Goal: Task Accomplishment & Management: Complete application form

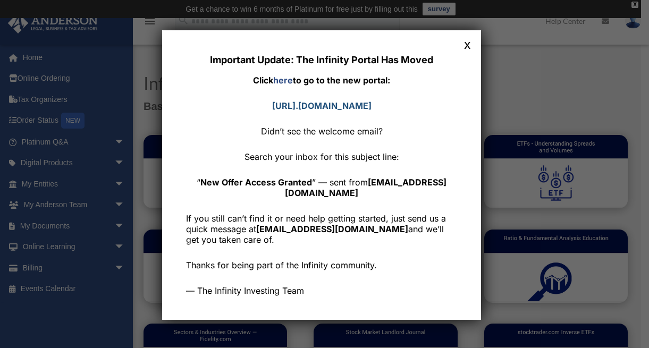
click at [313, 106] on strong "https://community. infinityinvesting.com" at bounding box center [321, 105] width 99 height 11
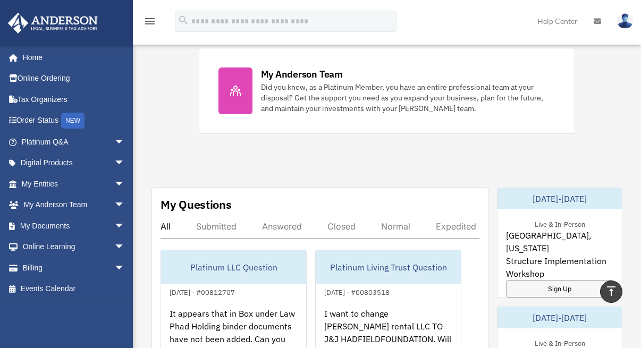
scroll to position [478, 0]
click at [56, 225] on link "My Documents arrow_drop_down" at bounding box center [73, 225] width 133 height 21
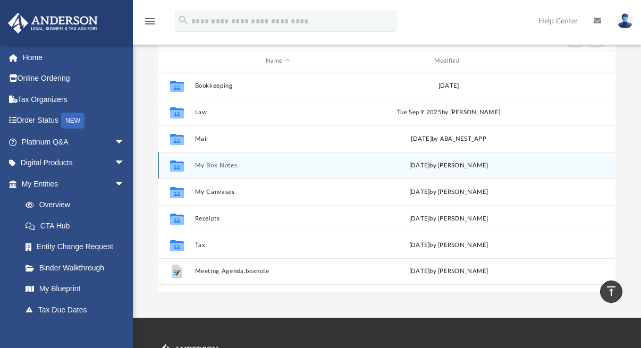
scroll to position [102, 0]
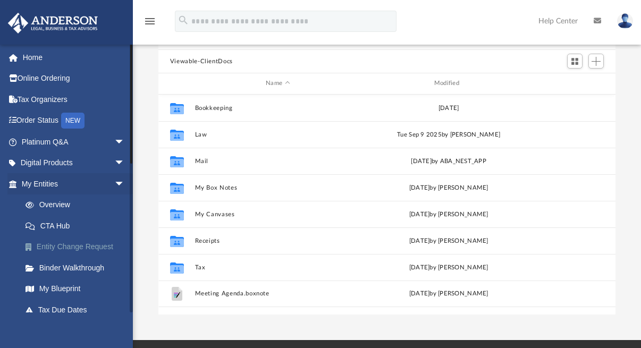
click at [105, 248] on link "Entity Change Request" at bounding box center [78, 247] width 126 height 21
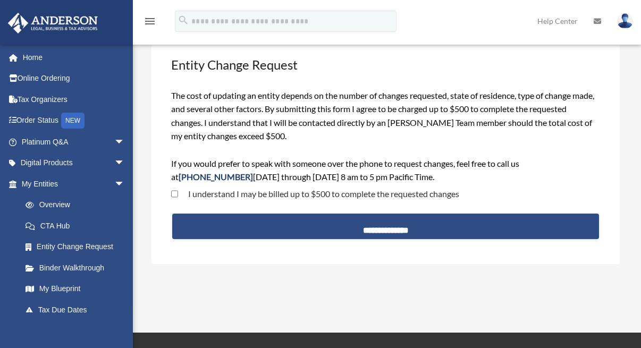
scroll to position [63, 0]
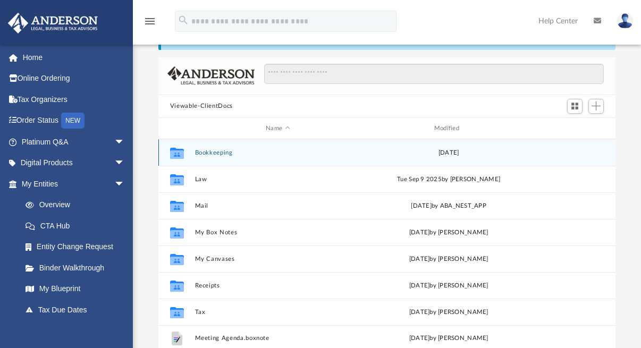
scroll to position [60, 0]
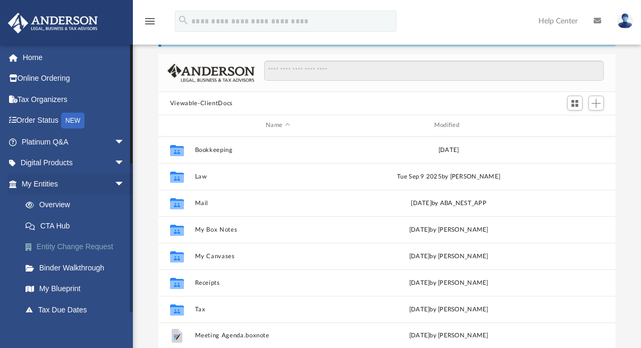
click at [100, 246] on link "Entity Change Request" at bounding box center [78, 247] width 126 height 21
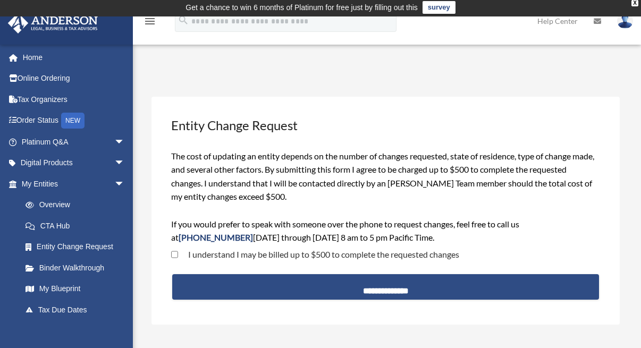
scroll to position [2, 0]
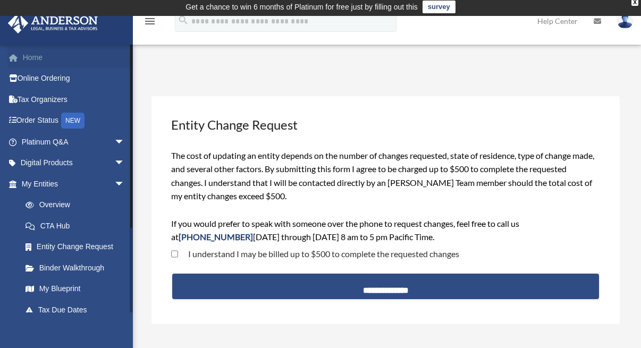
click at [41, 56] on link "Home" at bounding box center [73, 57] width 133 height 21
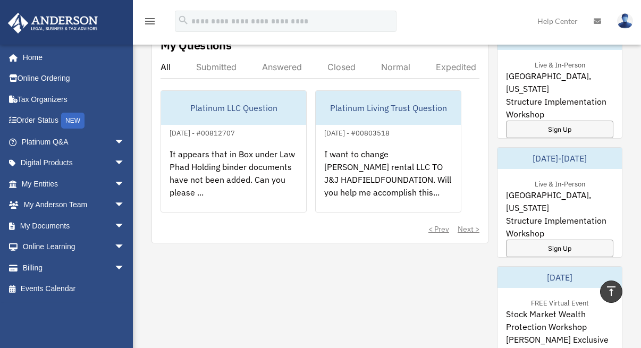
scroll to position [642, 0]
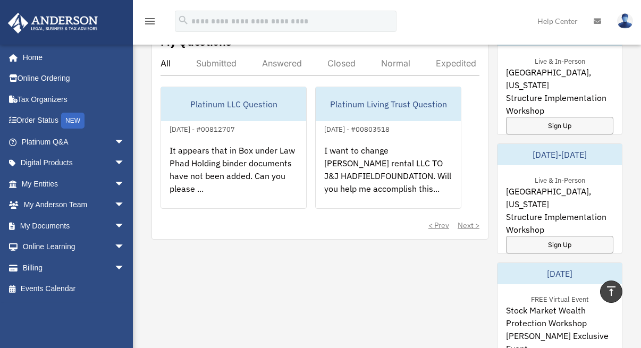
click at [467, 226] on div "< Prev Next >" at bounding box center [320, 225] width 319 height 11
click at [469, 223] on div "< Prev Next >" at bounding box center [320, 225] width 319 height 11
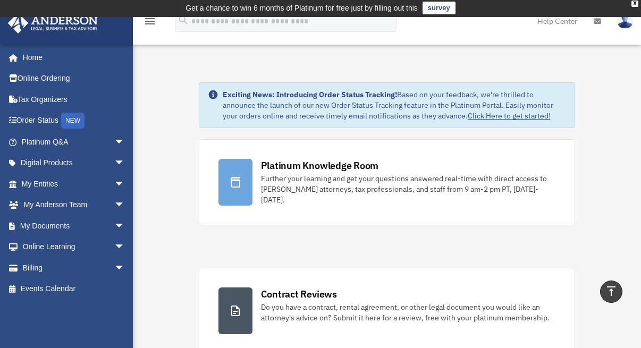
scroll to position [0, 0]
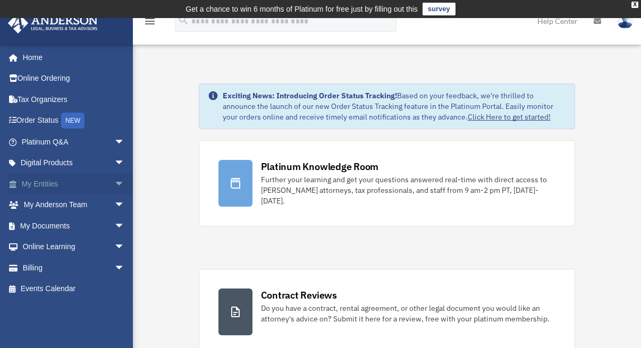
click at [43, 182] on link "My Entities arrow_drop_down" at bounding box center [73, 183] width 133 height 21
click at [114, 183] on span "arrow_drop_down" at bounding box center [124, 184] width 21 height 22
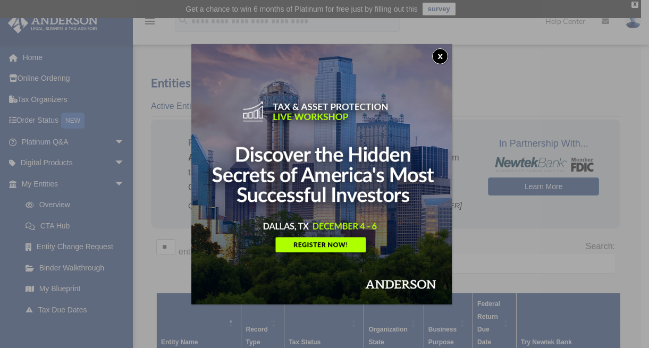
click at [517, 250] on div "x" at bounding box center [324, 174] width 649 height 348
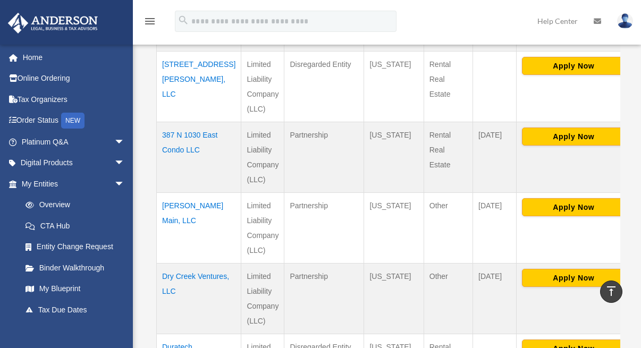
scroll to position [374, 0]
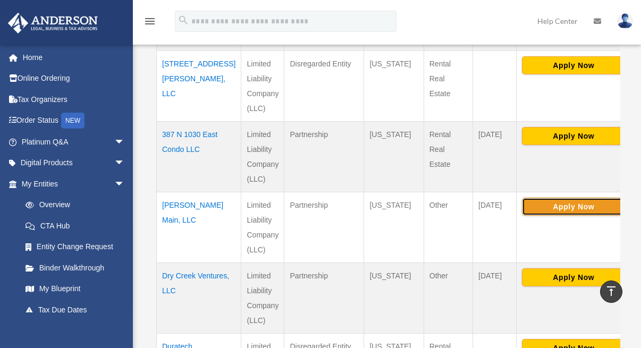
click at [538, 209] on button "Apply Now" at bounding box center [574, 207] width 104 height 18
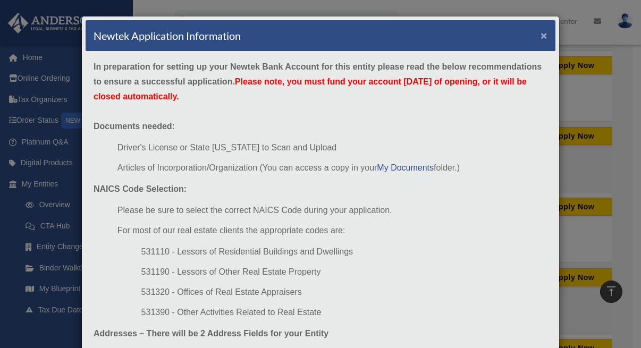
click at [541, 40] on button "×" at bounding box center [544, 35] width 7 height 11
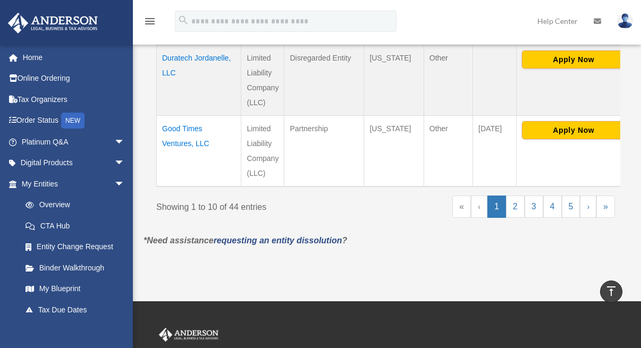
scroll to position [891, 0]
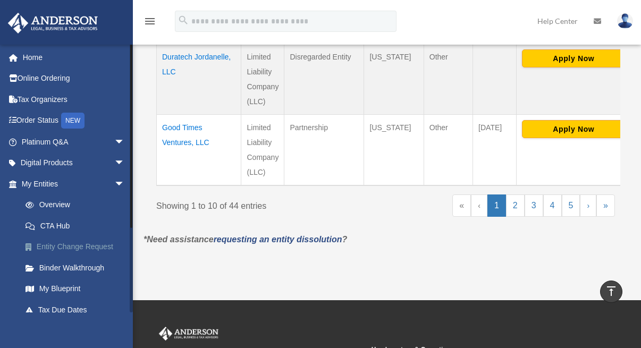
click at [102, 246] on link "Entity Change Request" at bounding box center [78, 247] width 126 height 21
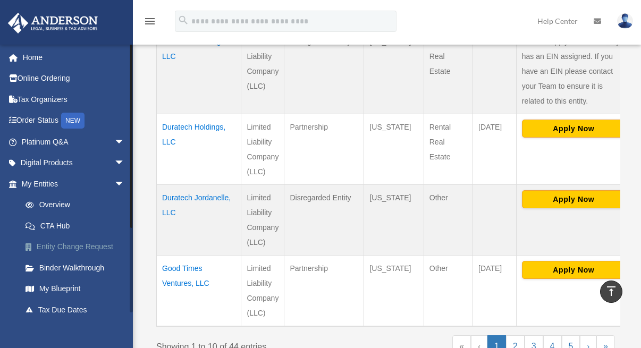
scroll to position [749, 0]
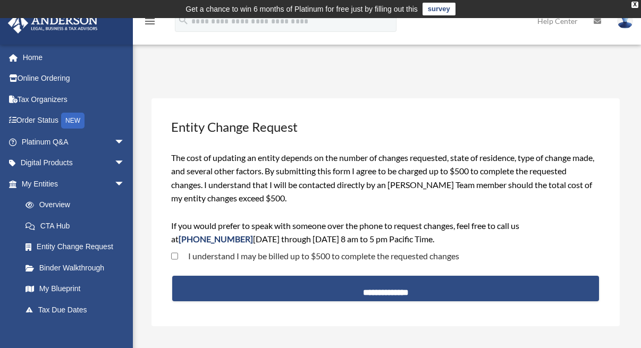
click at [171, 255] on div "I understand I may be billed up to $500 to complete the requested changes" at bounding box center [385, 258] width 431 height 22
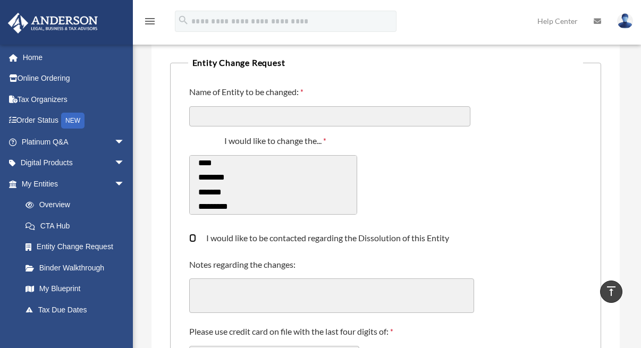
scroll to position [231, 0]
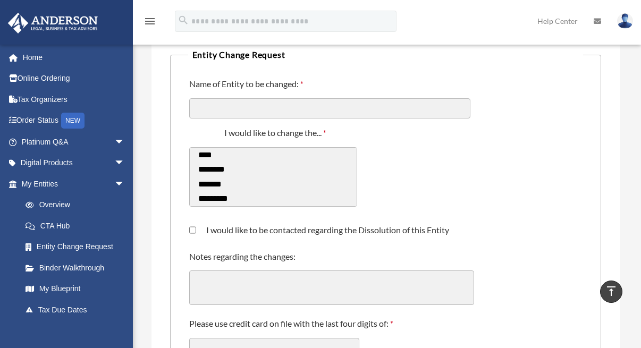
click at [209, 290] on textarea "Notes regarding the changes:" at bounding box center [331, 288] width 285 height 35
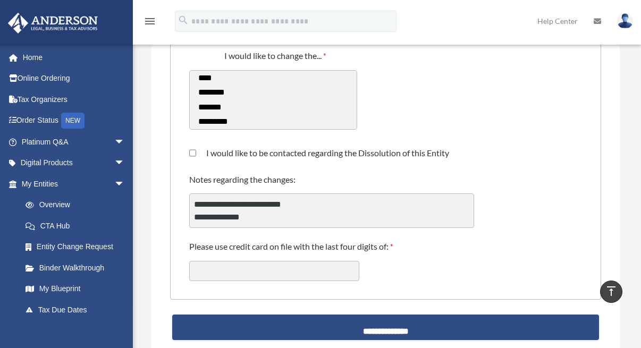
scroll to position [313, 0]
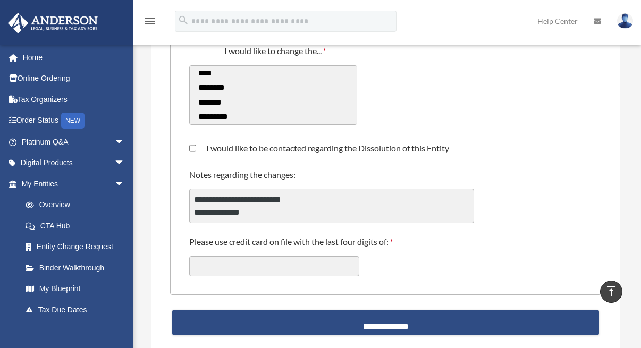
type textarea "**********"
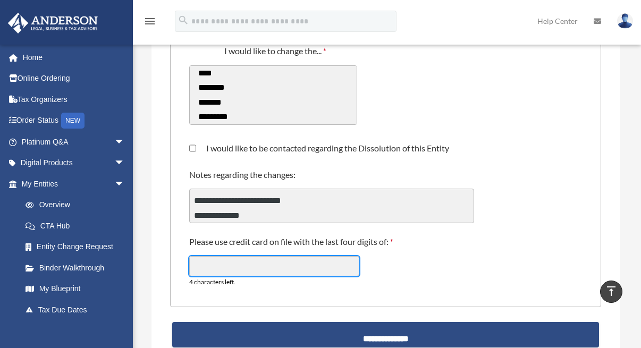
click at [230, 264] on input "Please use credit card on file with the last four digits of:" at bounding box center [274, 266] width 170 height 20
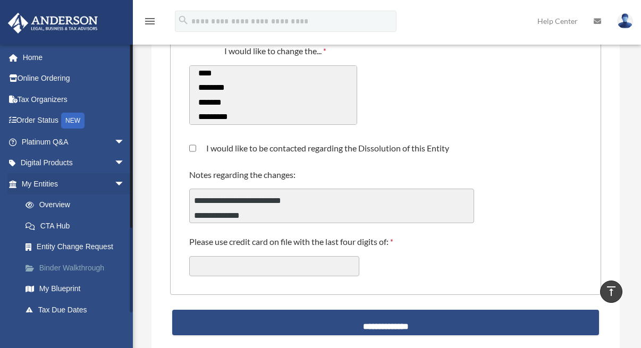
click at [87, 267] on link "Binder Walkthrough" at bounding box center [78, 267] width 126 height 21
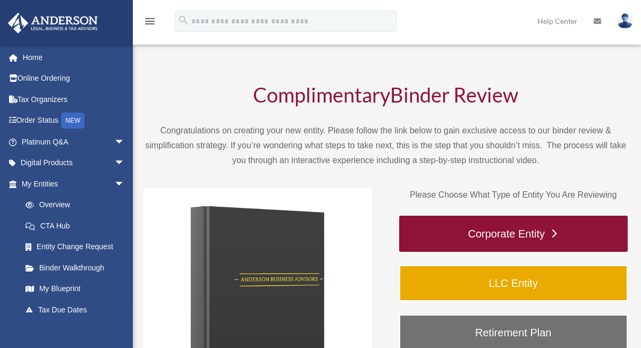
scroll to position [27, 0]
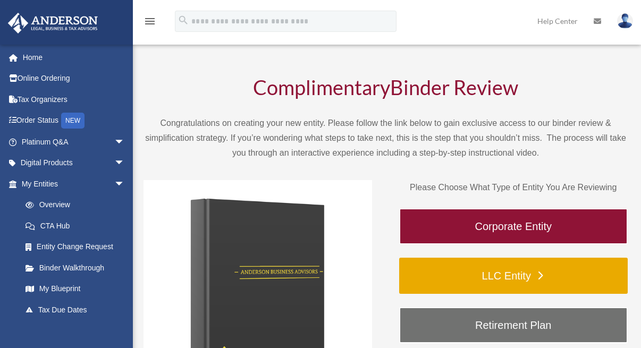
click at [489, 275] on link "LLC Entity" at bounding box center [513, 276] width 229 height 36
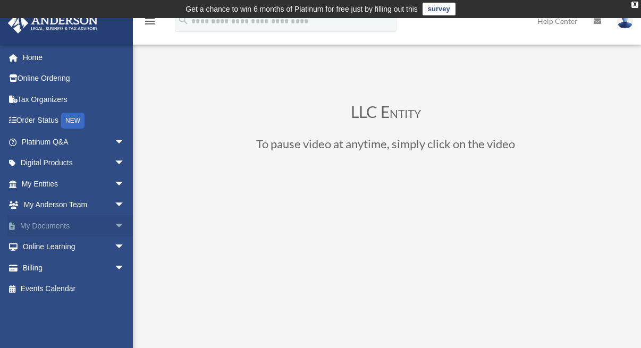
click at [58, 226] on link "My Documents arrow_drop_down" at bounding box center [73, 225] width 133 height 21
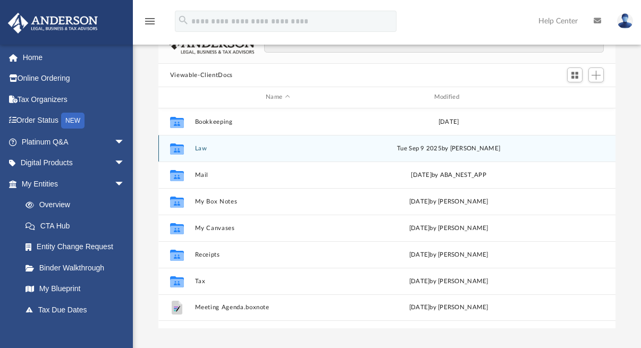
scroll to position [88, 0]
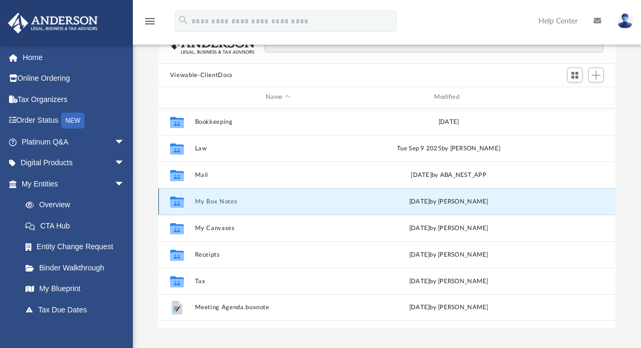
click at [229, 198] on button "My Box Notes" at bounding box center [278, 201] width 166 height 7
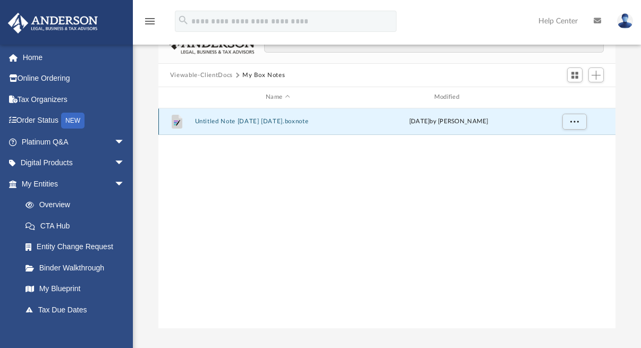
click at [226, 119] on button "Untitled Note [DATE] [DATE].boxnote" at bounding box center [278, 121] width 166 height 7
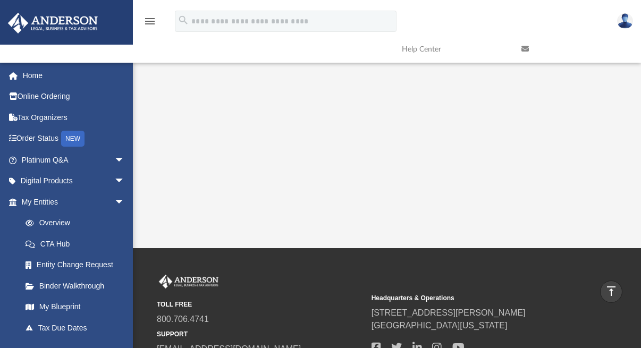
scroll to position [191, 0]
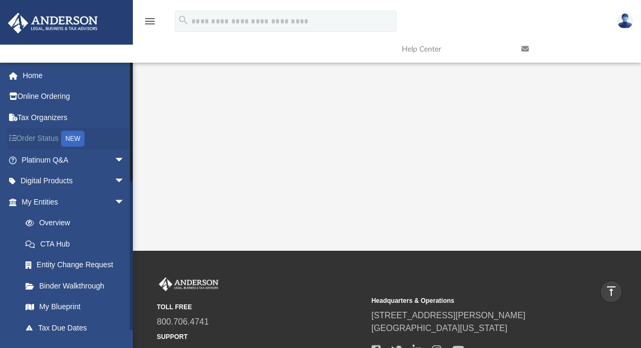
click at [47, 135] on link "Order Status NEW" at bounding box center [73, 139] width 133 height 22
